Goal: Task Accomplishment & Management: Manage account settings

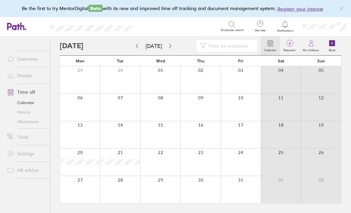
click at [18, 81] on link "People" at bounding box center [26, 75] width 48 height 12
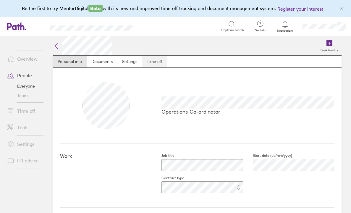
click at [151, 61] on link "Time off" at bounding box center [154, 62] width 25 height 12
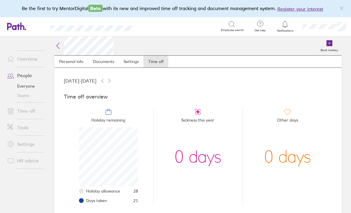
click at [56, 45] on icon at bounding box center [57, 45] width 7 height 7
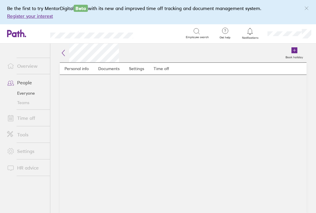
click at [64, 51] on icon at bounding box center [63, 52] width 7 height 7
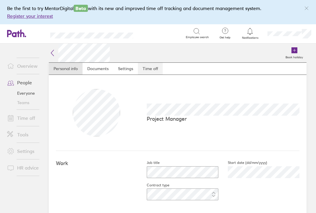
click at [145, 66] on link "Time off" at bounding box center [150, 69] width 25 height 12
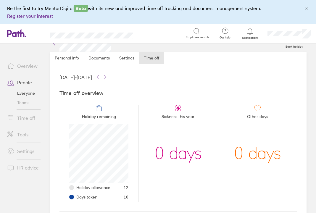
scroll to position [8, 0]
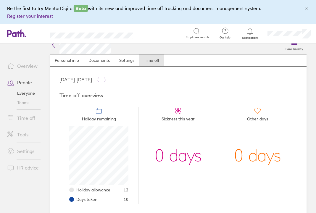
click at [20, 116] on link "Time off" at bounding box center [26, 118] width 48 height 12
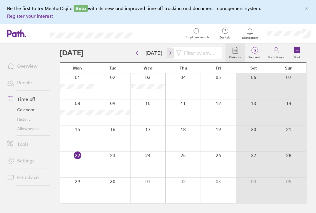
click at [168, 52] on icon "button" at bounding box center [170, 53] width 4 height 5
click at [169, 54] on icon "button" at bounding box center [170, 53] width 2 height 4
click at [168, 53] on icon "button" at bounding box center [170, 53] width 4 height 5
